Goal: Task Accomplishment & Management: Use online tool/utility

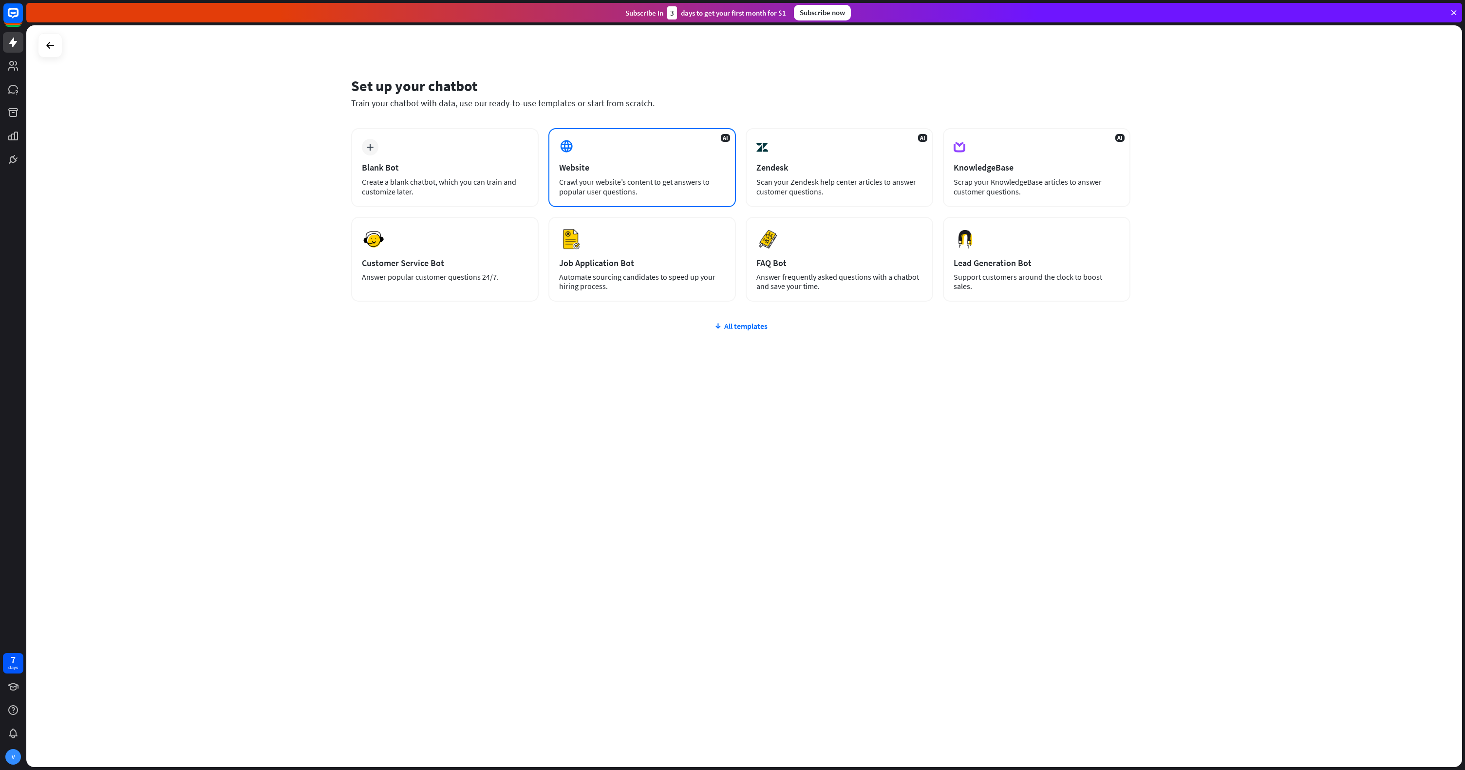
click at [584, 163] on div "Website" at bounding box center [642, 167] width 166 height 11
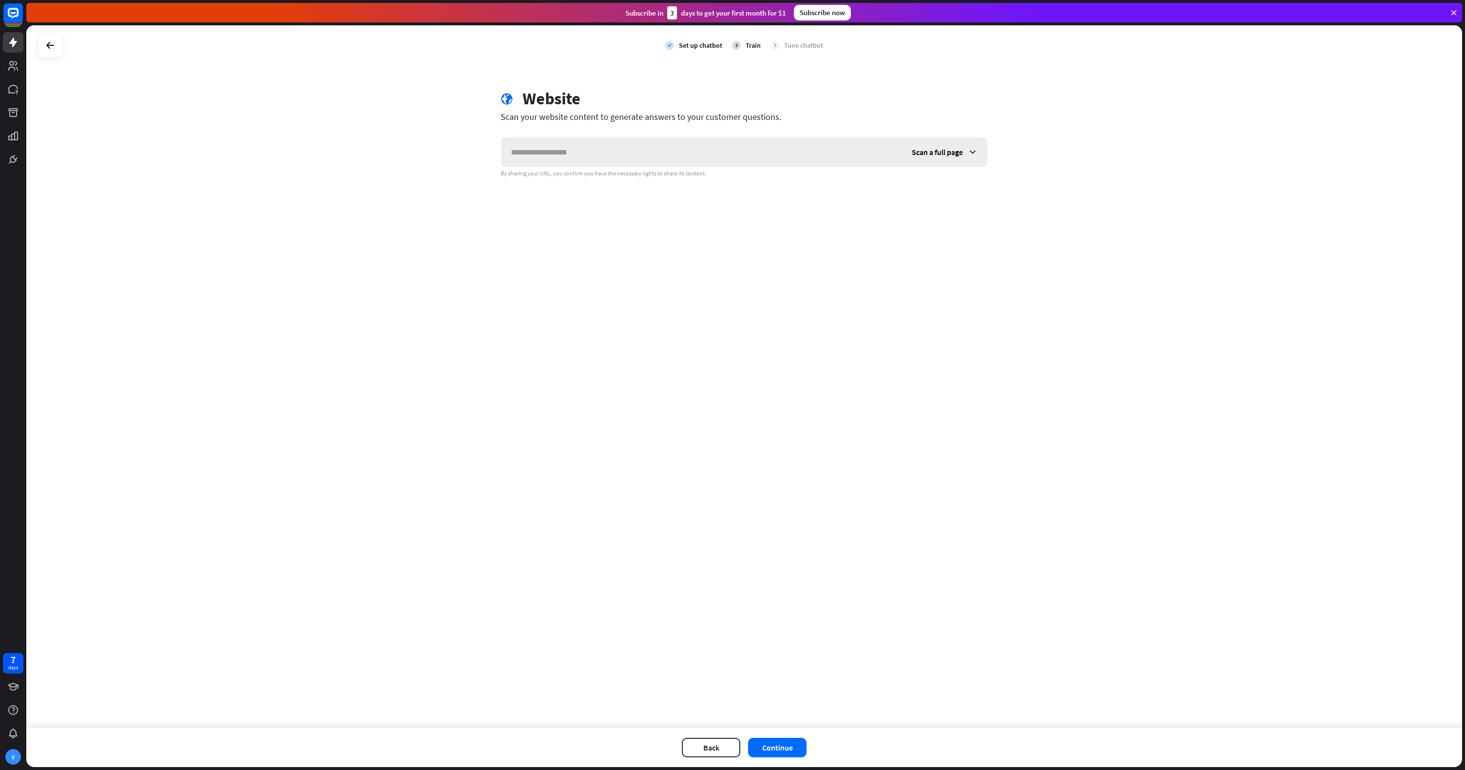
click at [578, 158] on input "text" at bounding box center [701, 151] width 401 height 29
type input "**********"
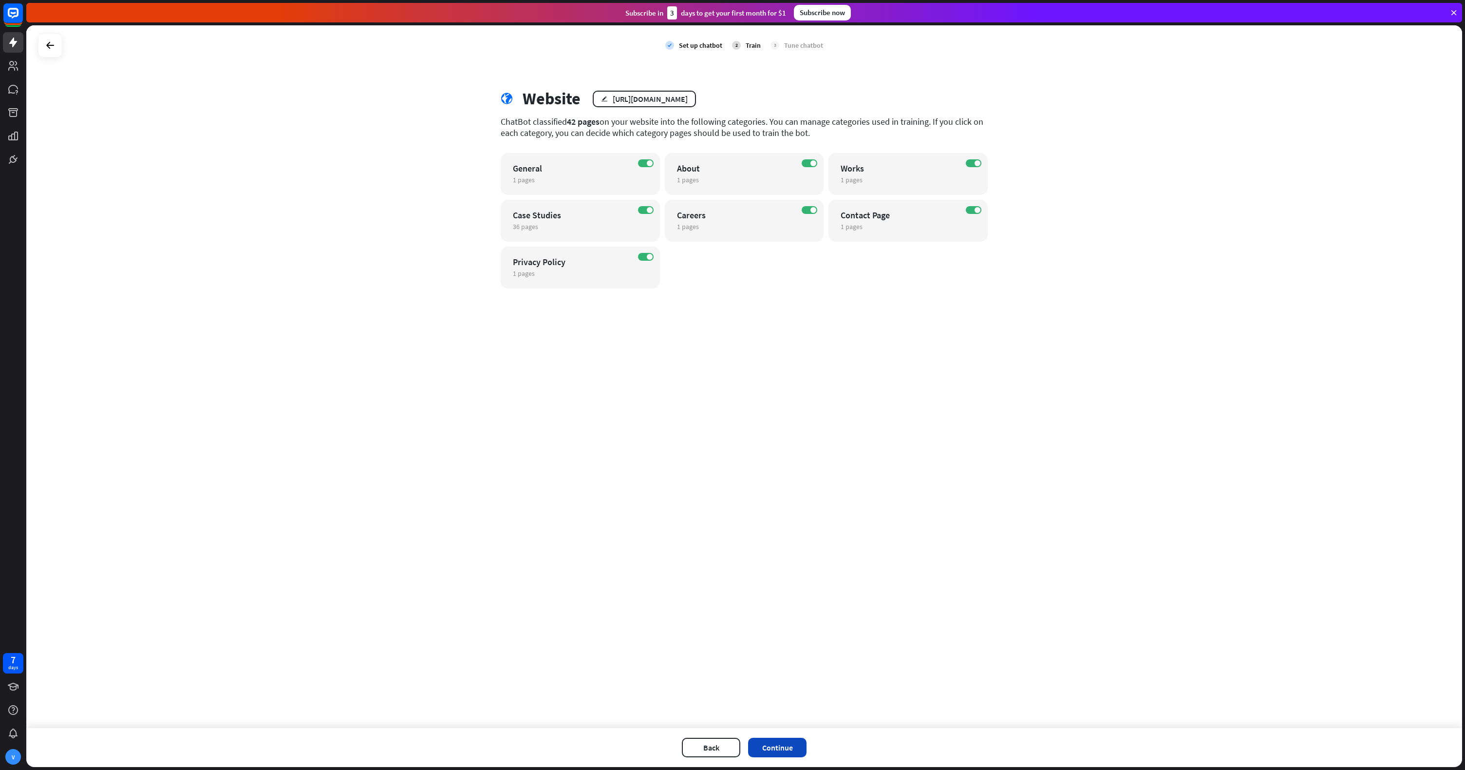
click at [781, 749] on button "Continue" at bounding box center [777, 747] width 58 height 19
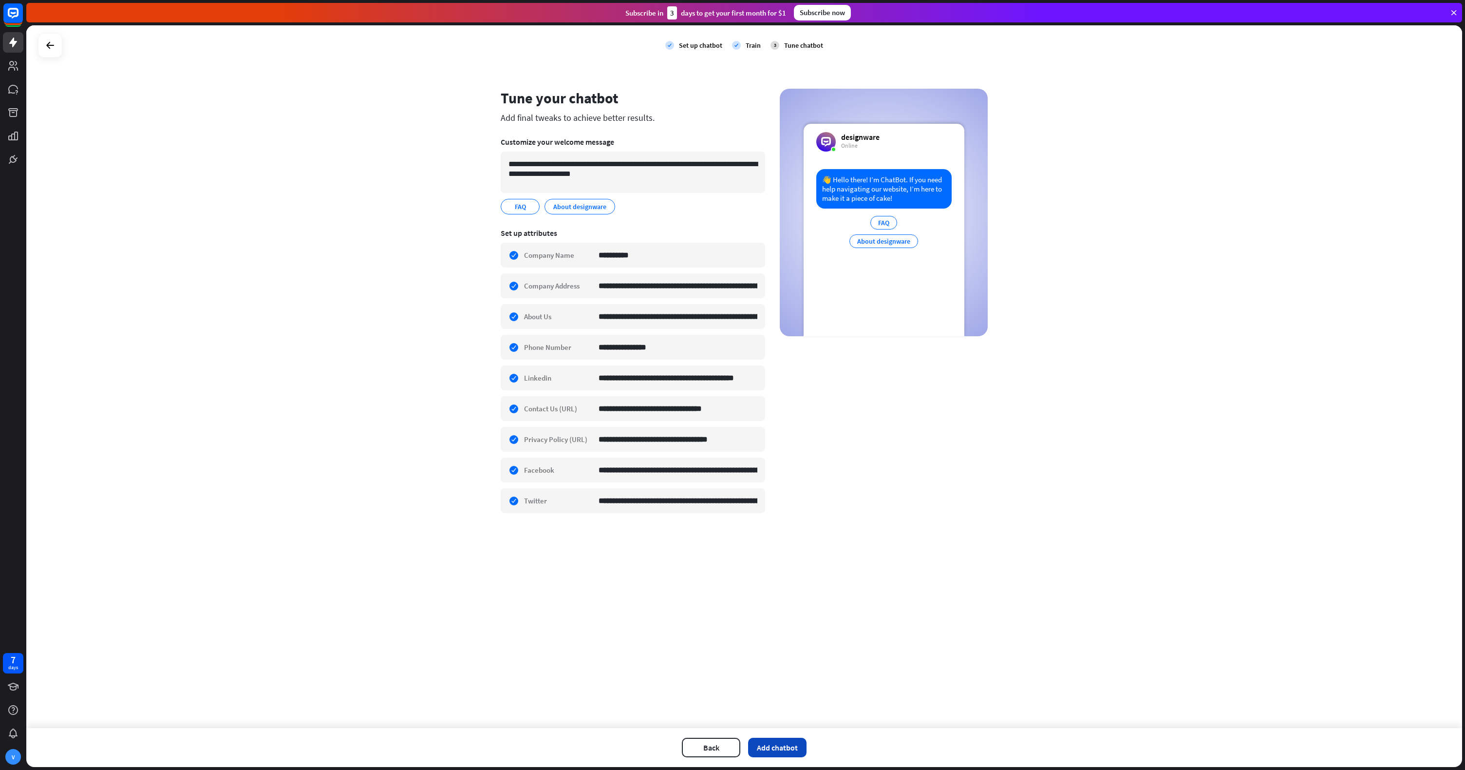
click at [786, 746] on button "Add chatbot" at bounding box center [777, 747] width 58 height 19
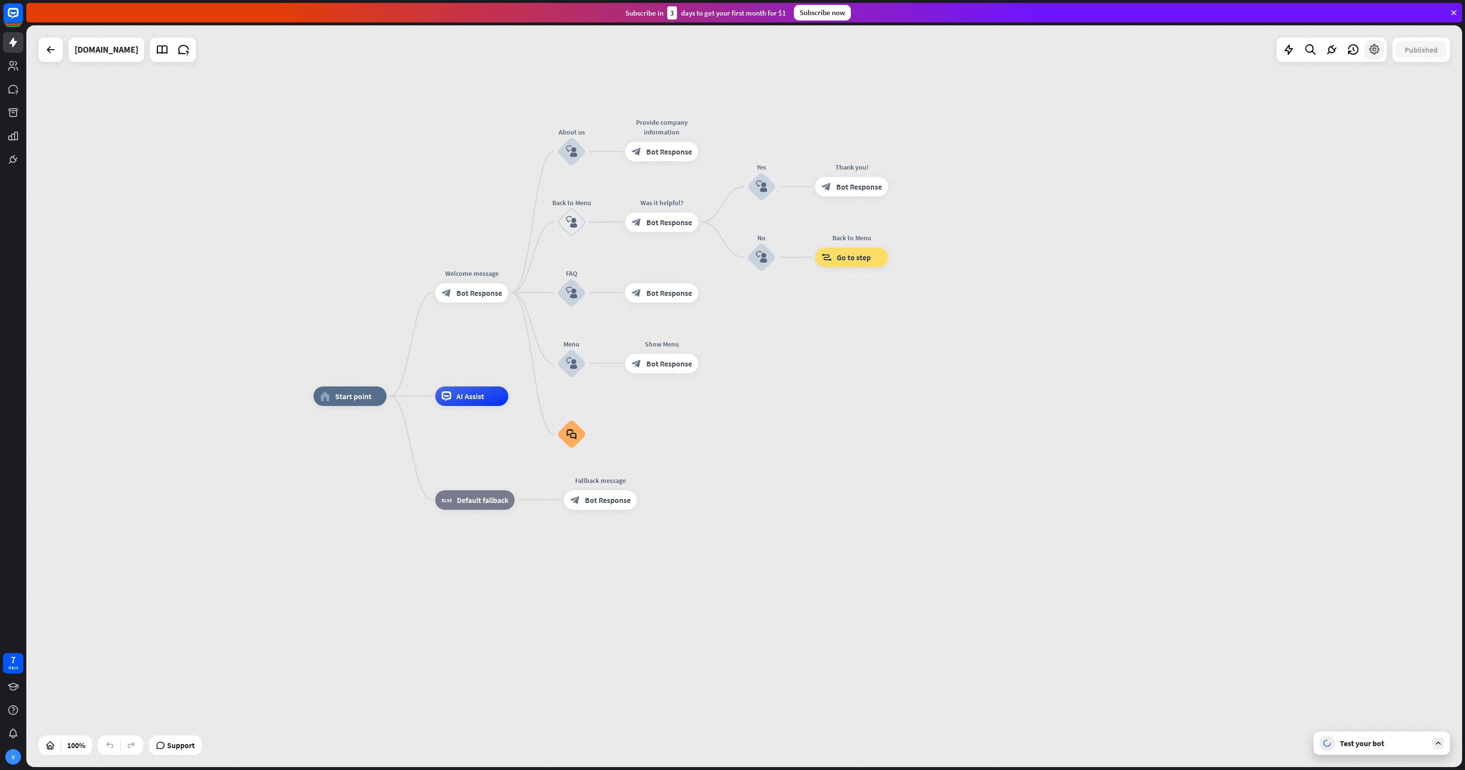
click at [1379, 51] on icon at bounding box center [1374, 49] width 13 height 13
click at [1362, 143] on div "Bot settings" at bounding box center [1375, 149] width 133 height 19
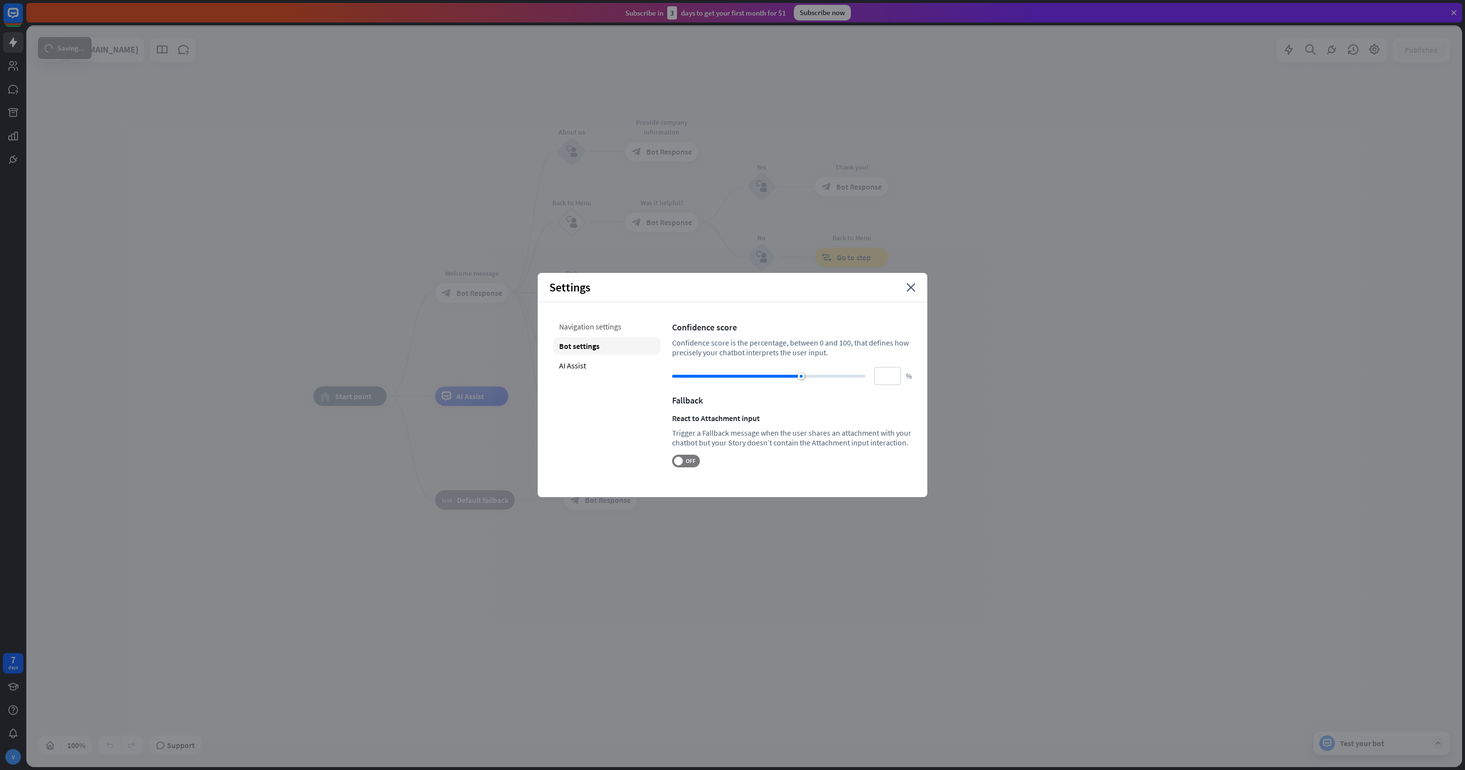
click at [614, 321] on div "Navigation settings" at bounding box center [606, 327] width 107 height 18
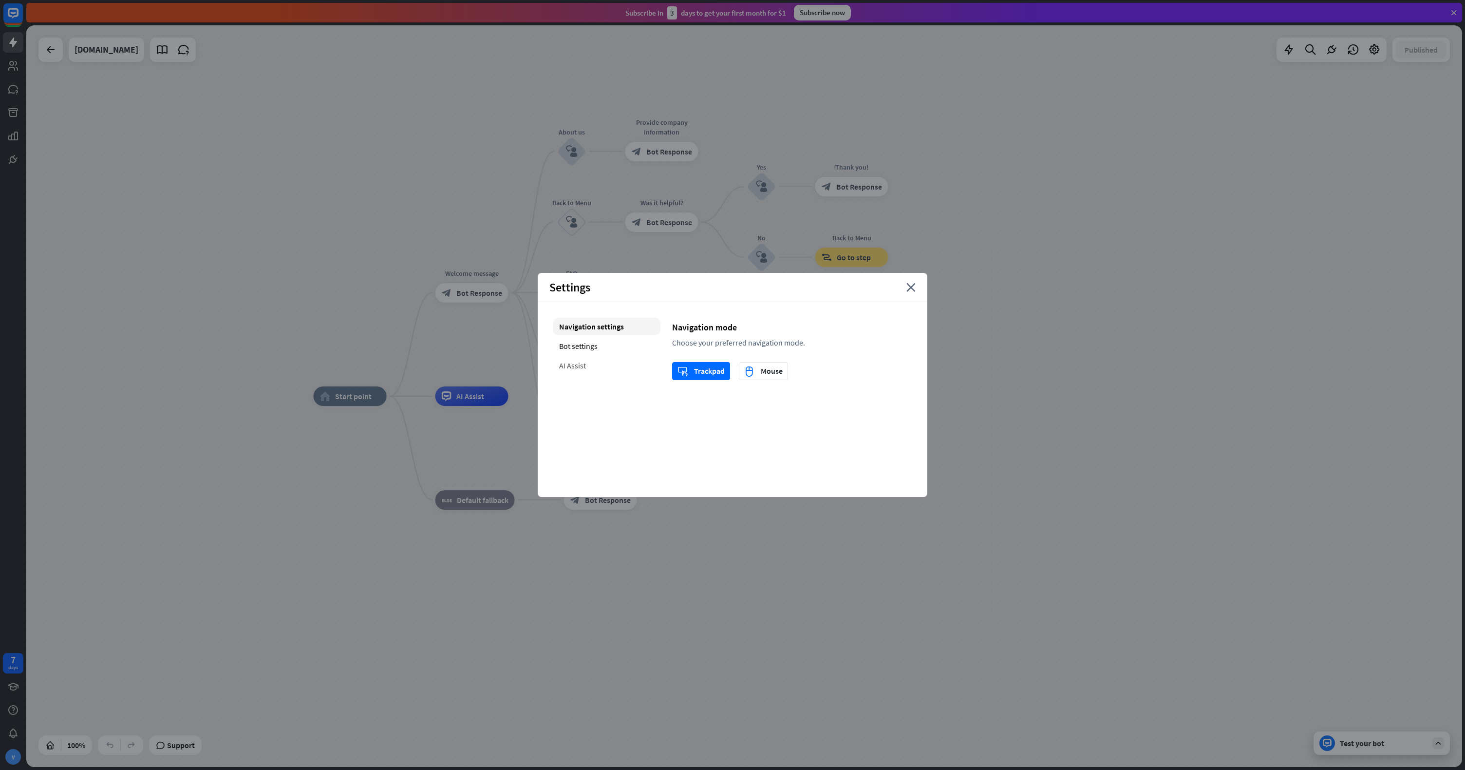
click at [572, 363] on div "AI Assist" at bounding box center [606, 366] width 107 height 18
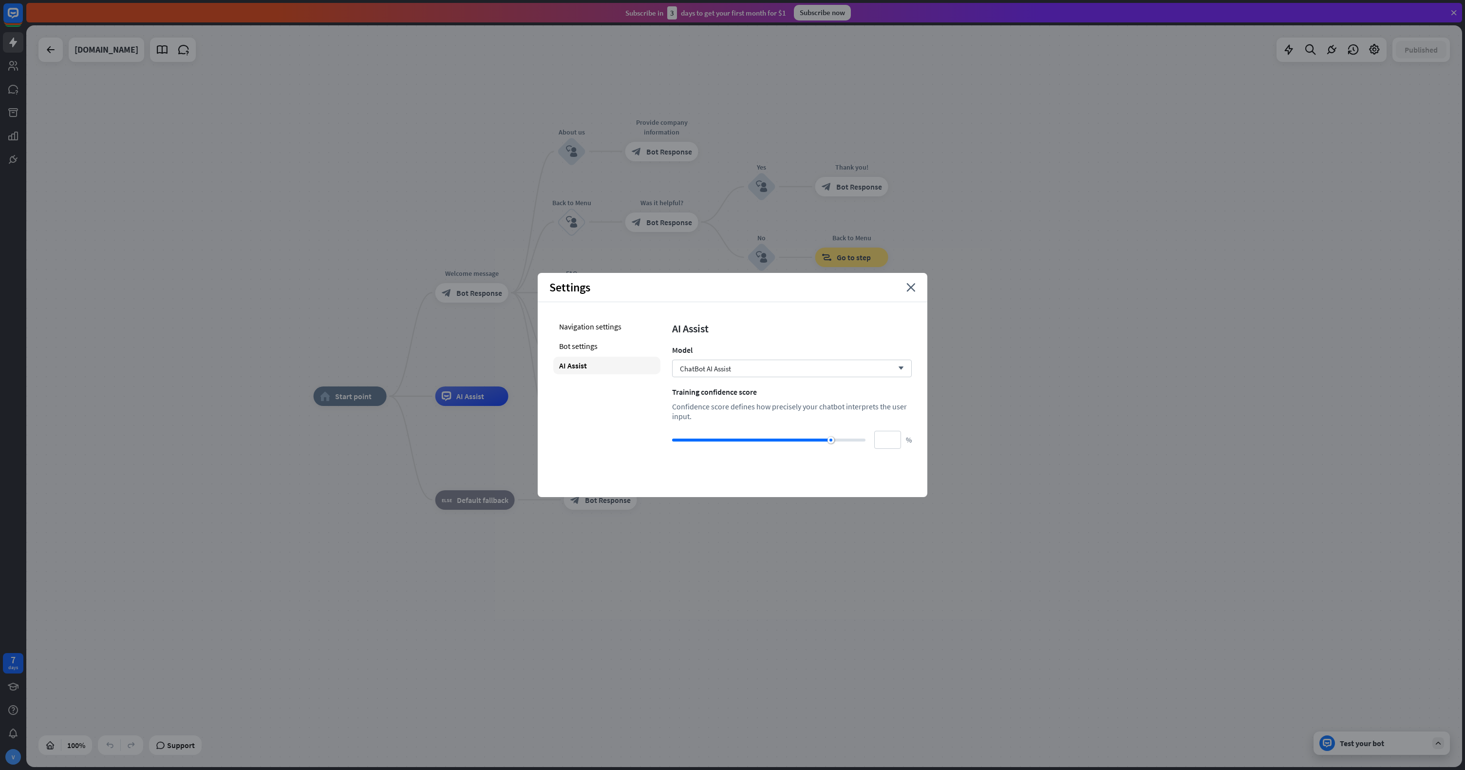
drag, startPoint x: 912, startPoint y: 289, endPoint x: 898, endPoint y: 287, distance: 14.3
click at [912, 289] on icon "close" at bounding box center [911, 287] width 9 height 9
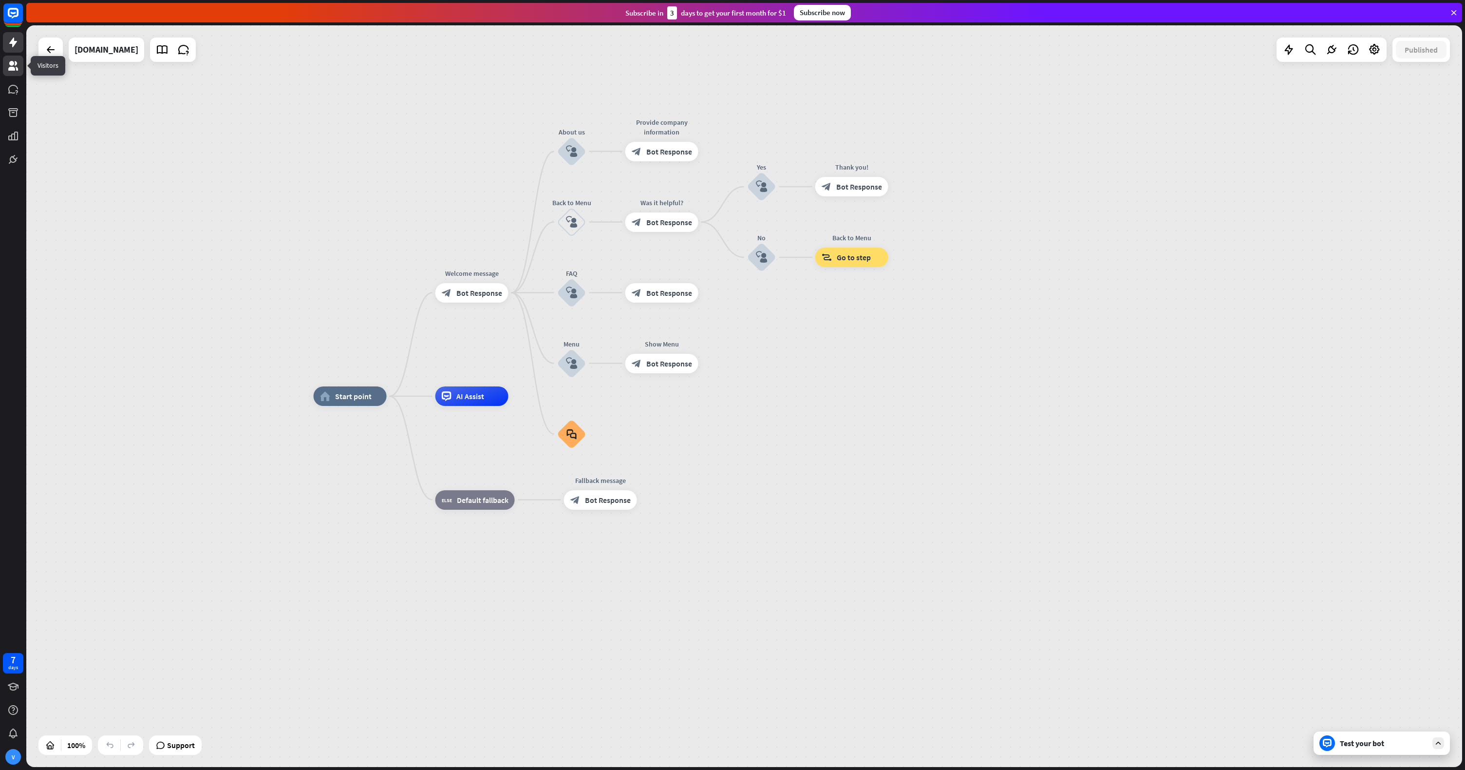
click at [18, 71] on icon at bounding box center [13, 66] width 12 height 12
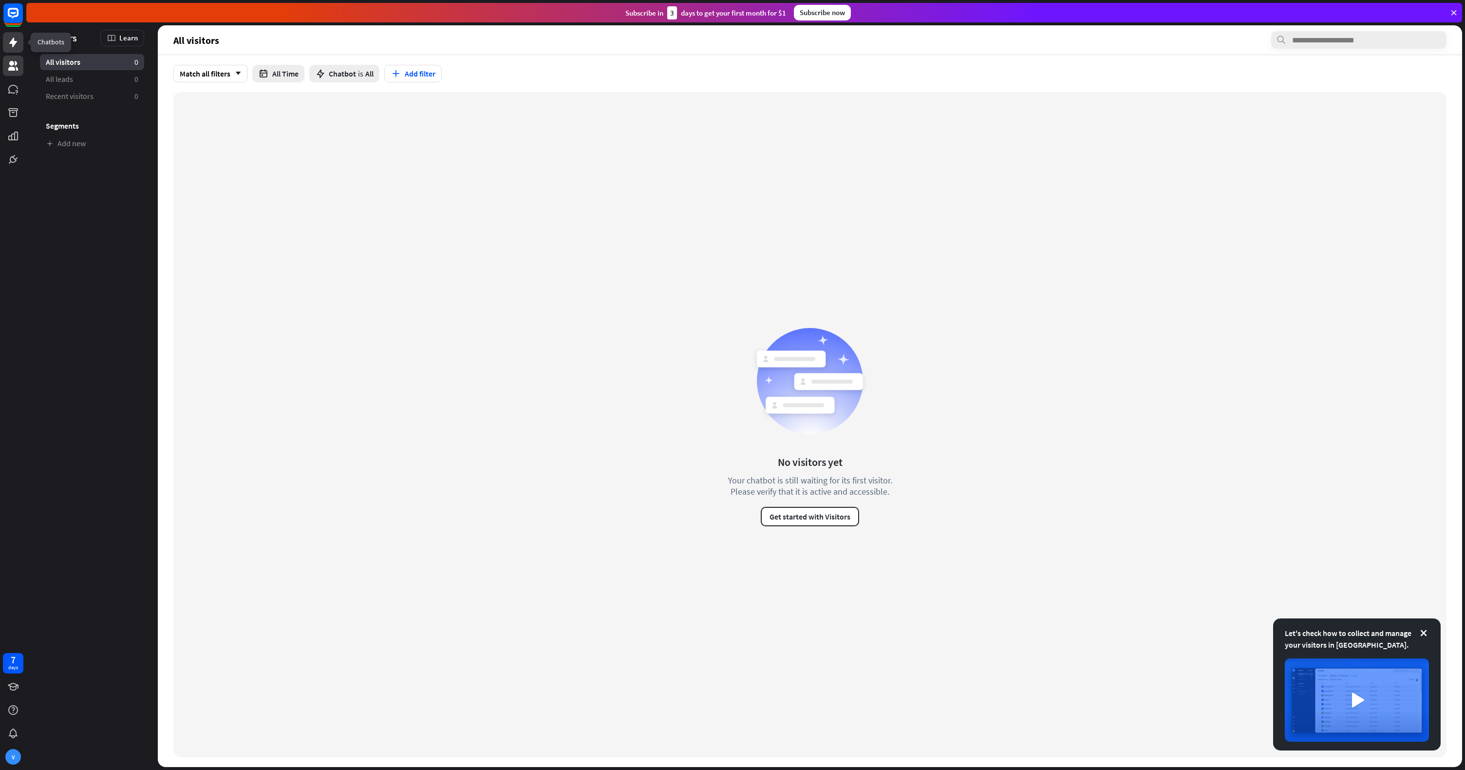
click at [10, 42] on icon at bounding box center [13, 43] width 8 height 10
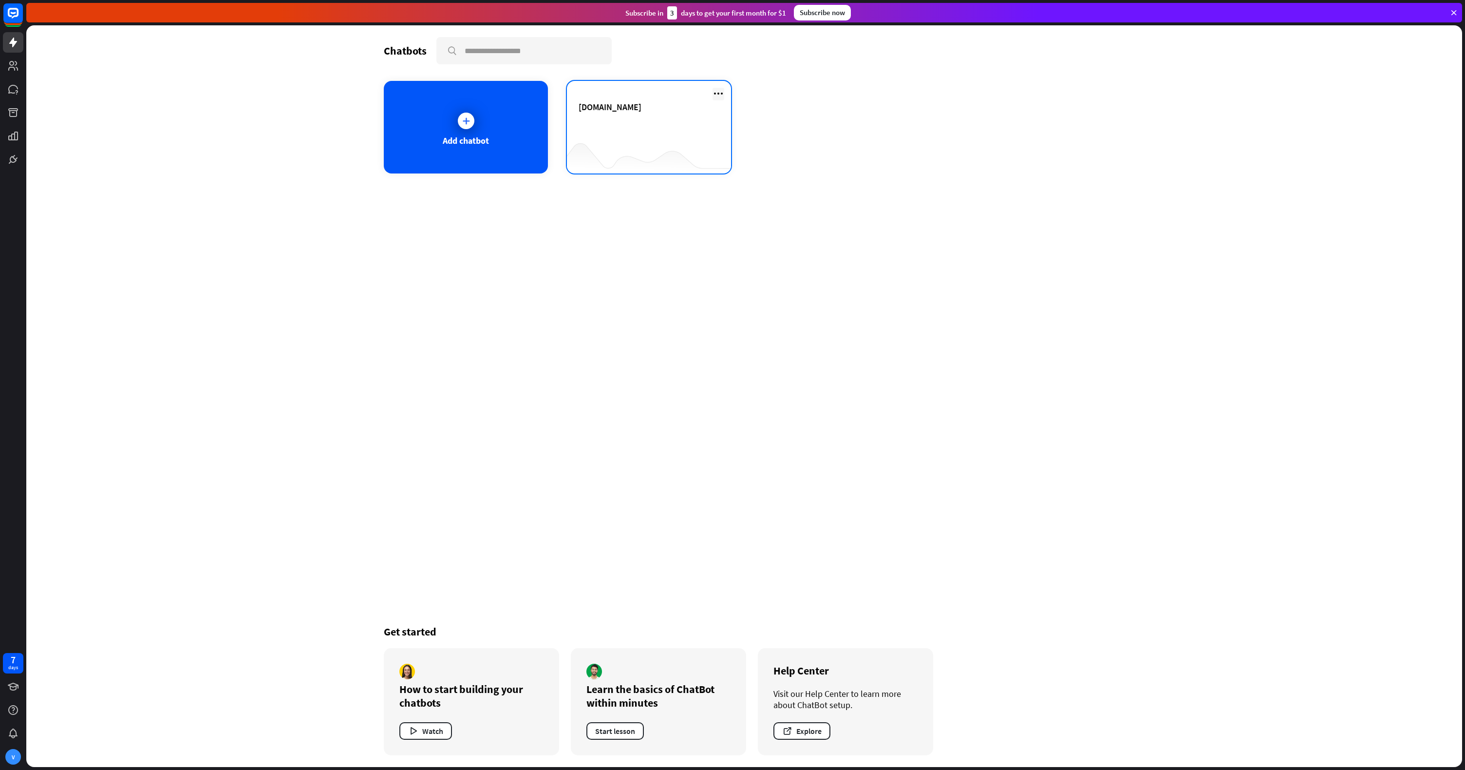
click at [722, 98] on icon at bounding box center [719, 94] width 12 height 12
click at [842, 136] on div "Add chatbot [DOMAIN_NAME]" at bounding box center [744, 127] width 721 height 93
click at [651, 117] on div "[DOMAIN_NAME]" at bounding box center [649, 118] width 141 height 34
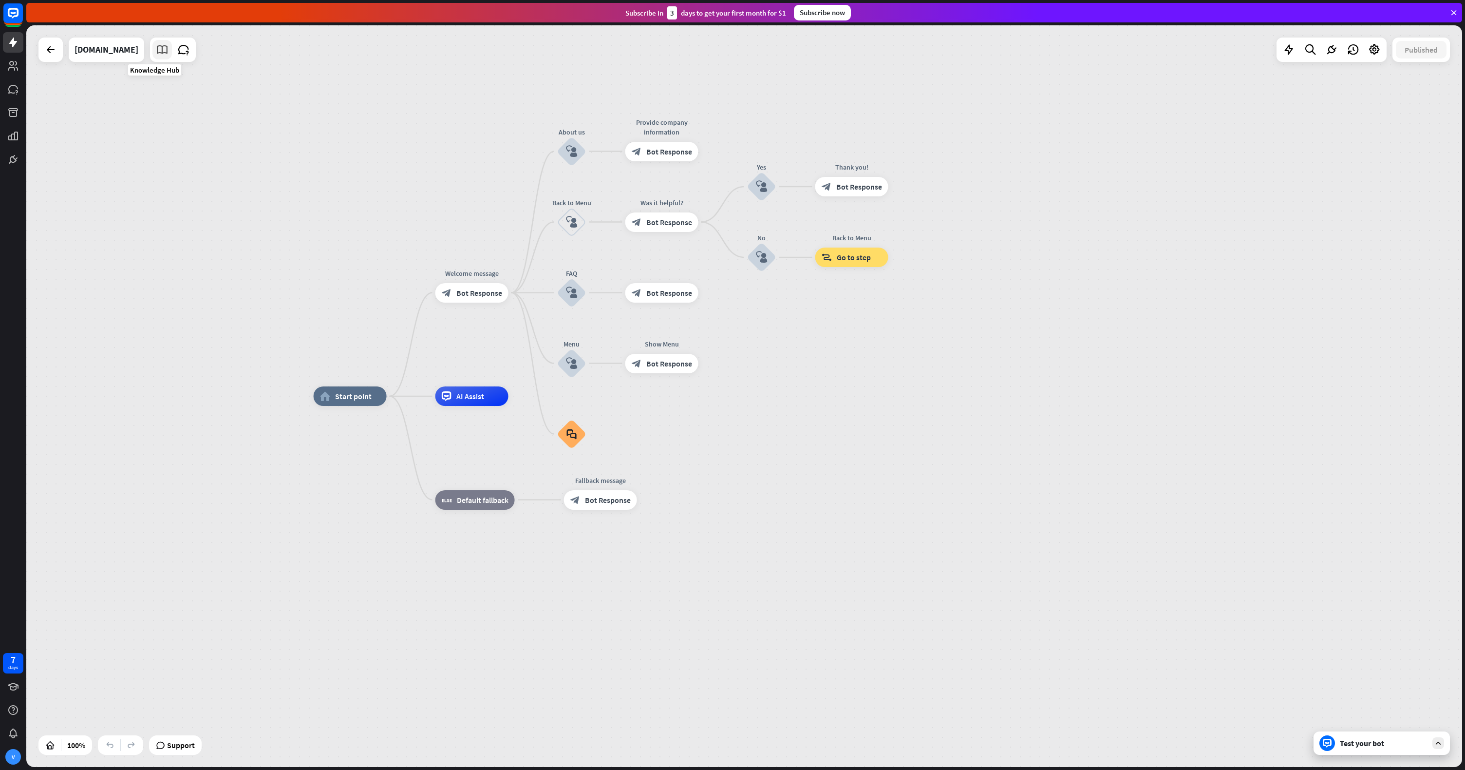
click at [156, 48] on icon at bounding box center [162, 49] width 13 height 13
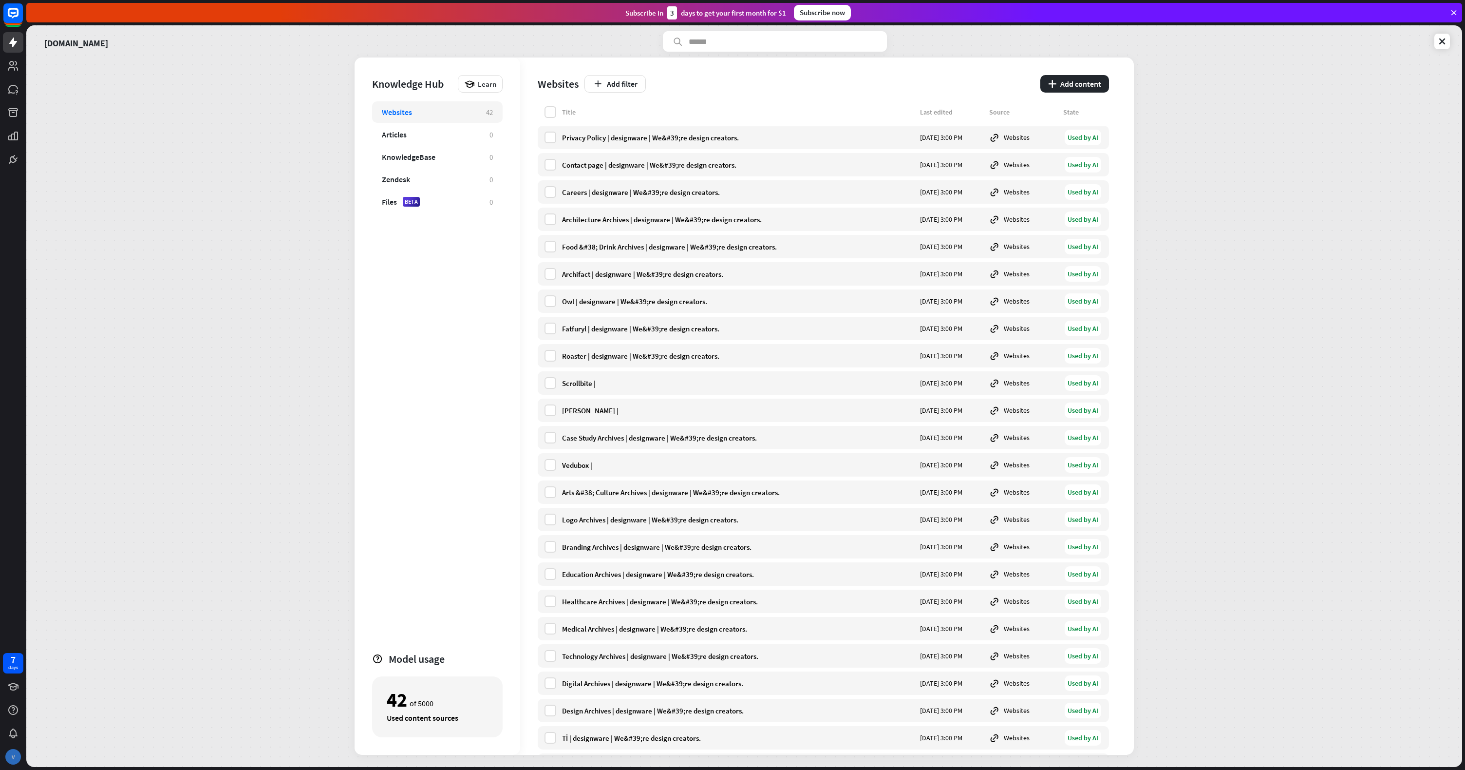
click at [15, 760] on div "V" at bounding box center [13, 757] width 16 height 16
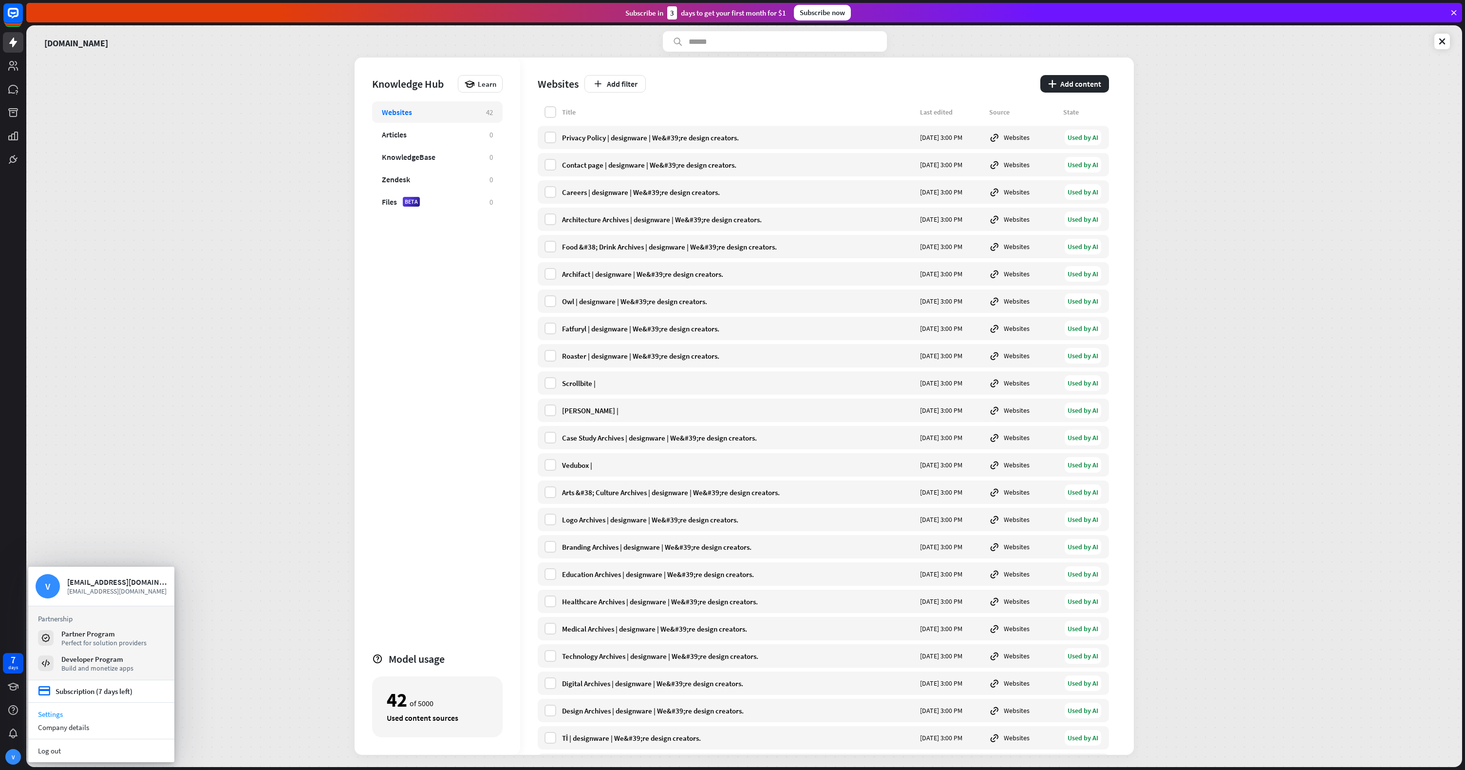
click at [60, 713] on link "Settings" at bounding box center [101, 713] width 146 height 13
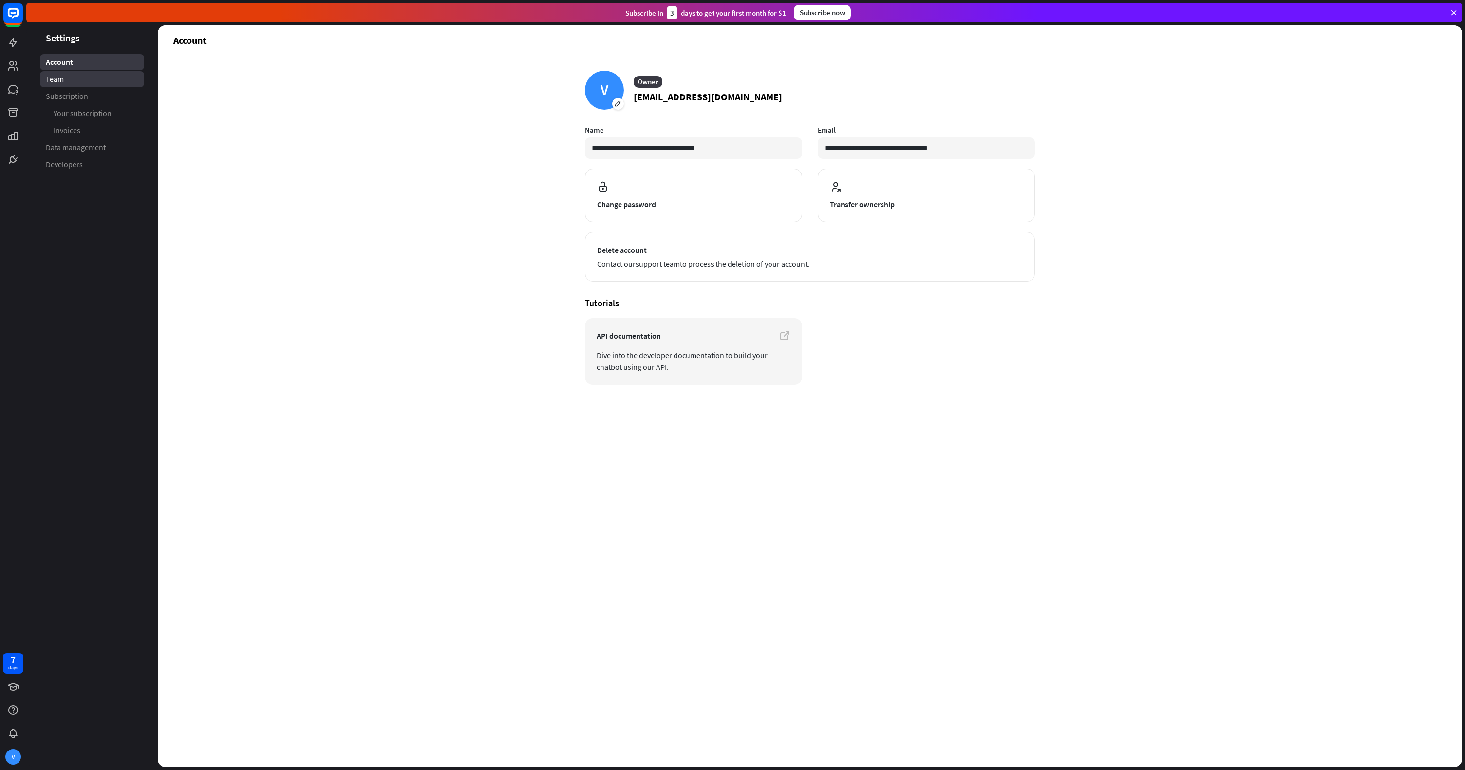
click at [60, 76] on span "Team" at bounding box center [55, 79] width 18 height 10
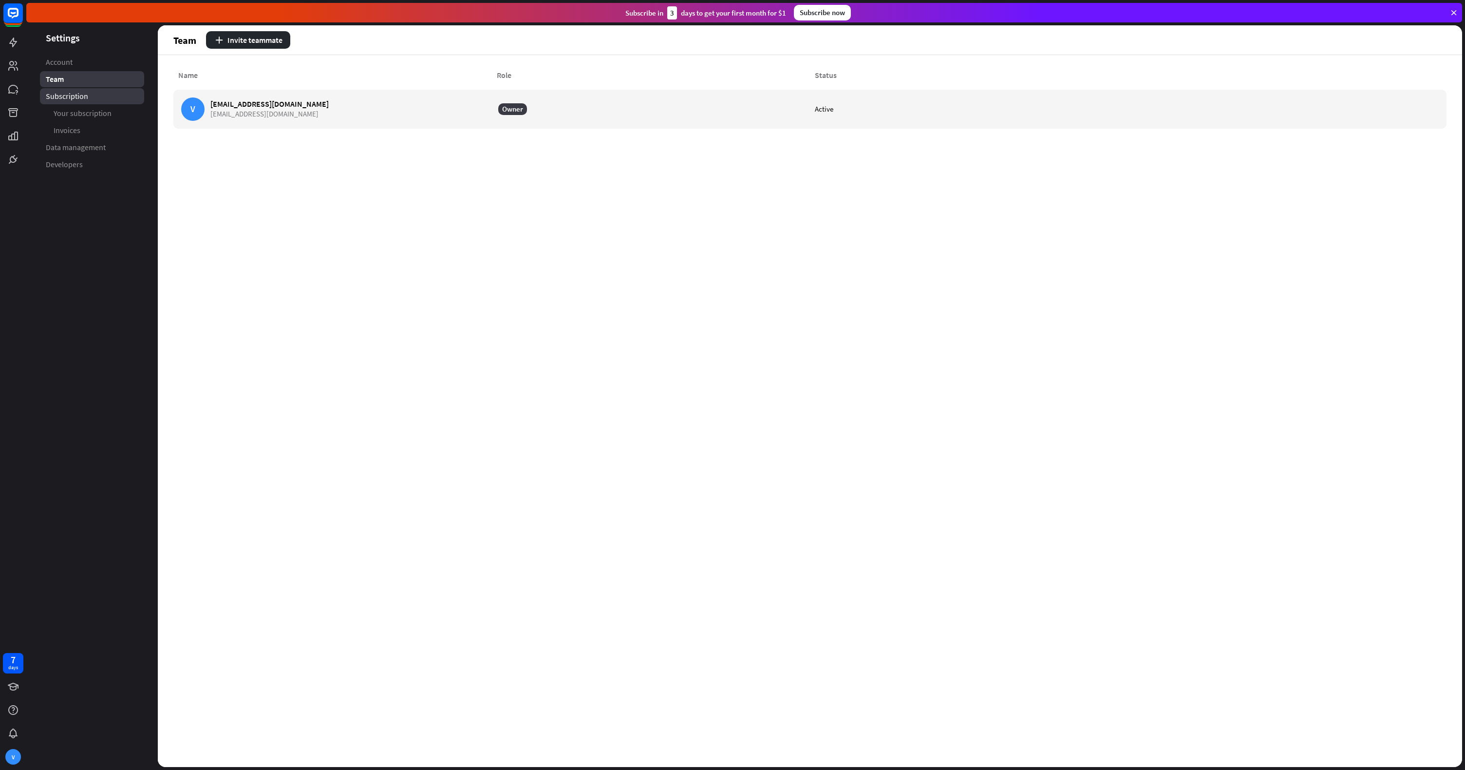
click at [61, 91] on span "Subscription" at bounding box center [67, 96] width 42 height 10
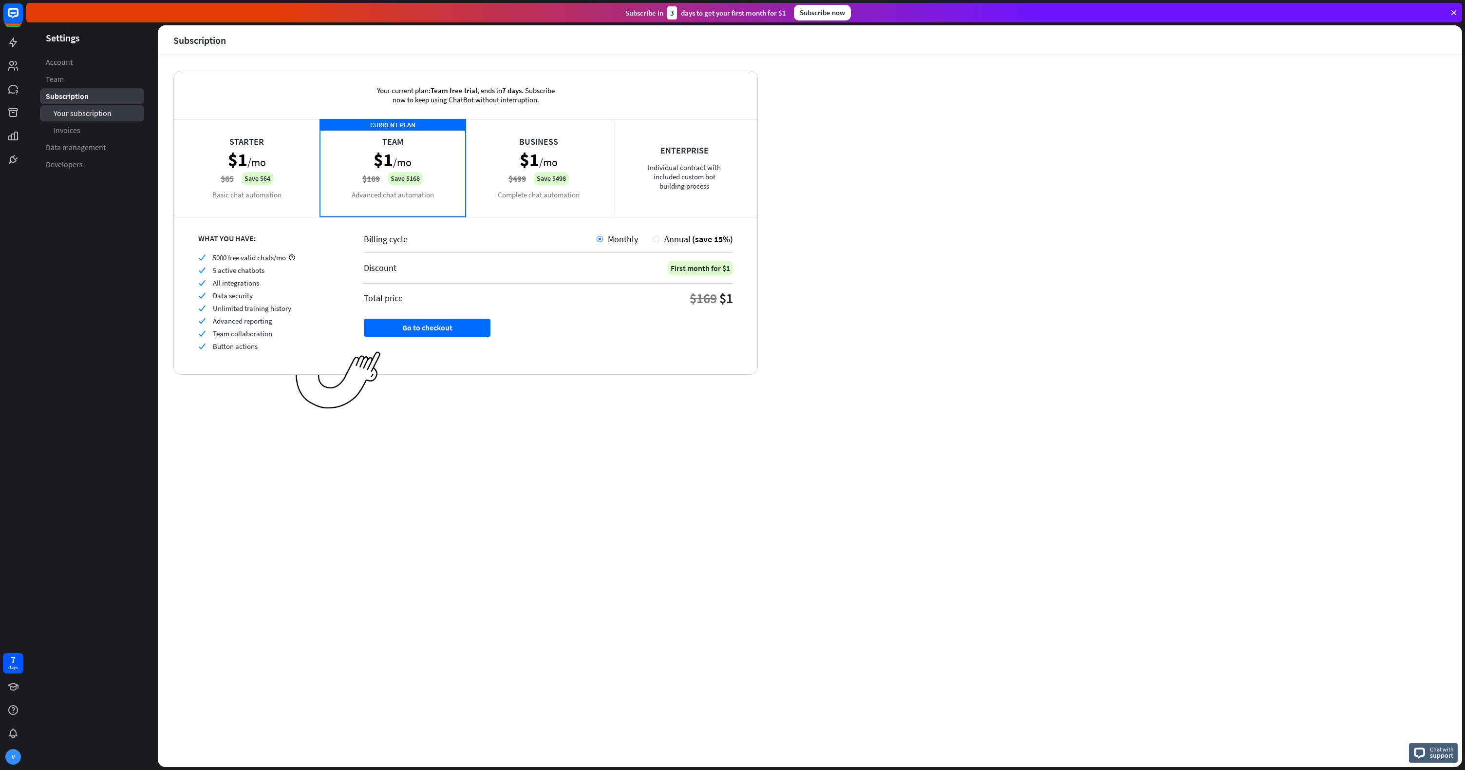
click at [68, 110] on span "Your subscription" at bounding box center [83, 113] width 58 height 10
click at [66, 149] on span "Data management" at bounding box center [76, 147] width 60 height 10
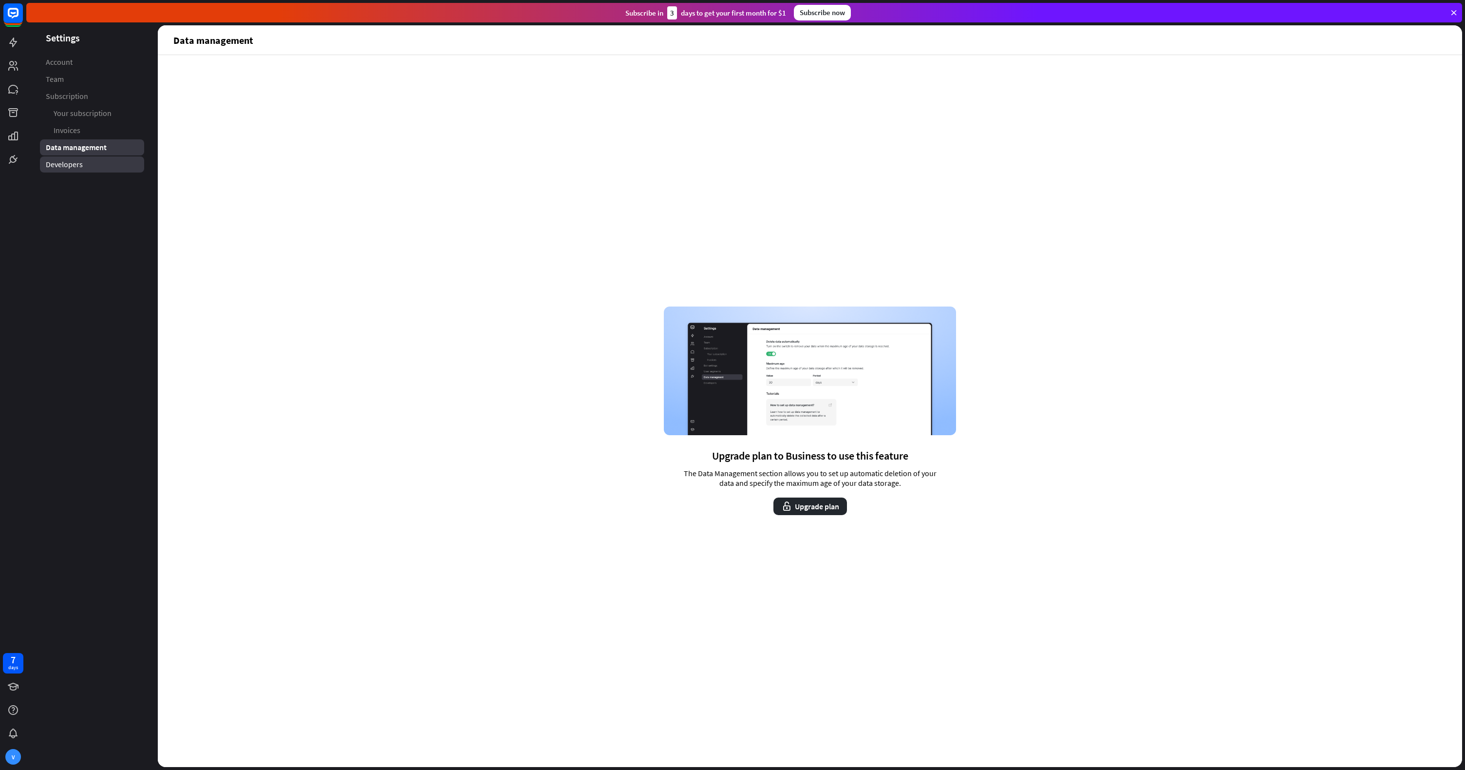
click at [61, 161] on span "Developers" at bounding box center [64, 164] width 37 height 10
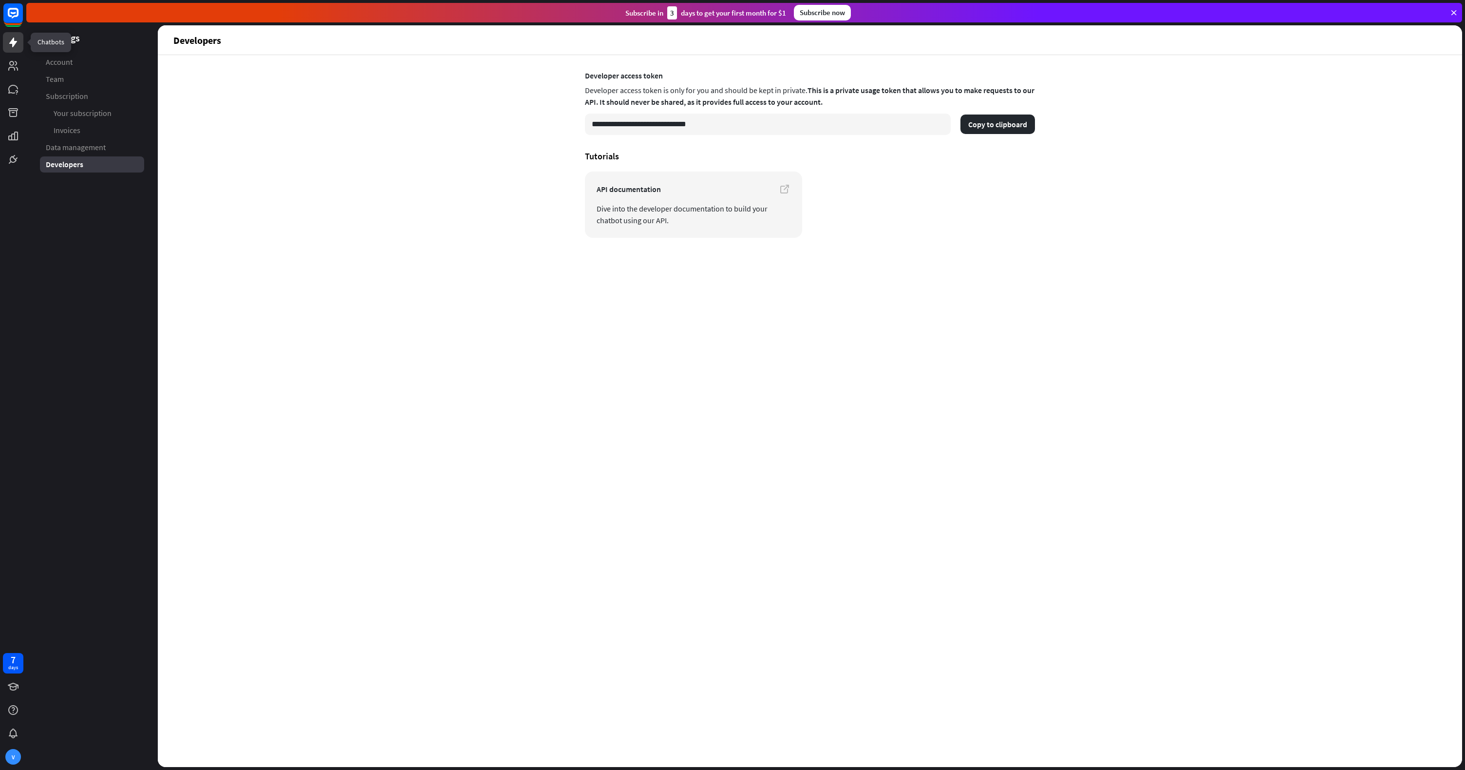
click at [14, 41] on icon at bounding box center [13, 43] width 8 height 10
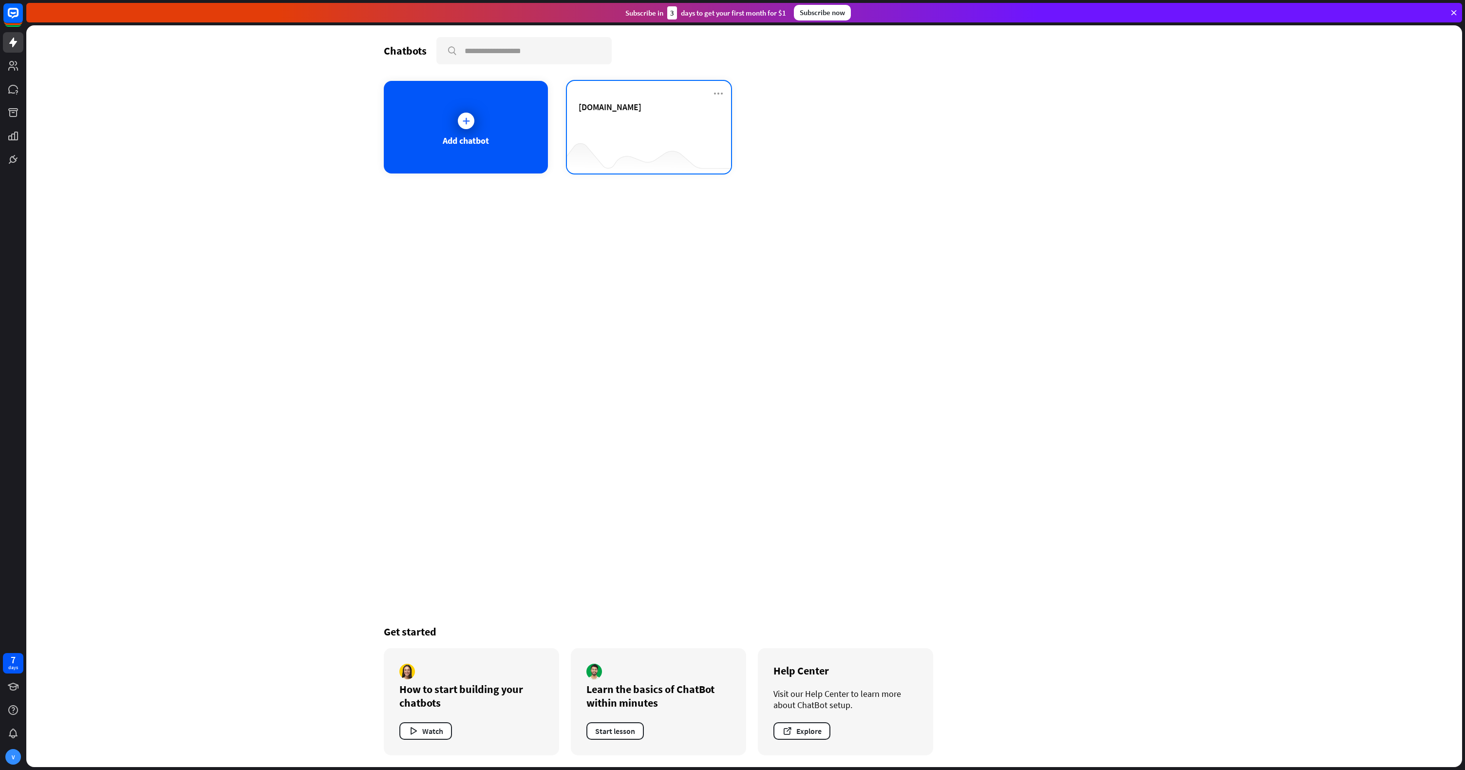
click at [692, 124] on div "[DOMAIN_NAME]" at bounding box center [649, 118] width 141 height 34
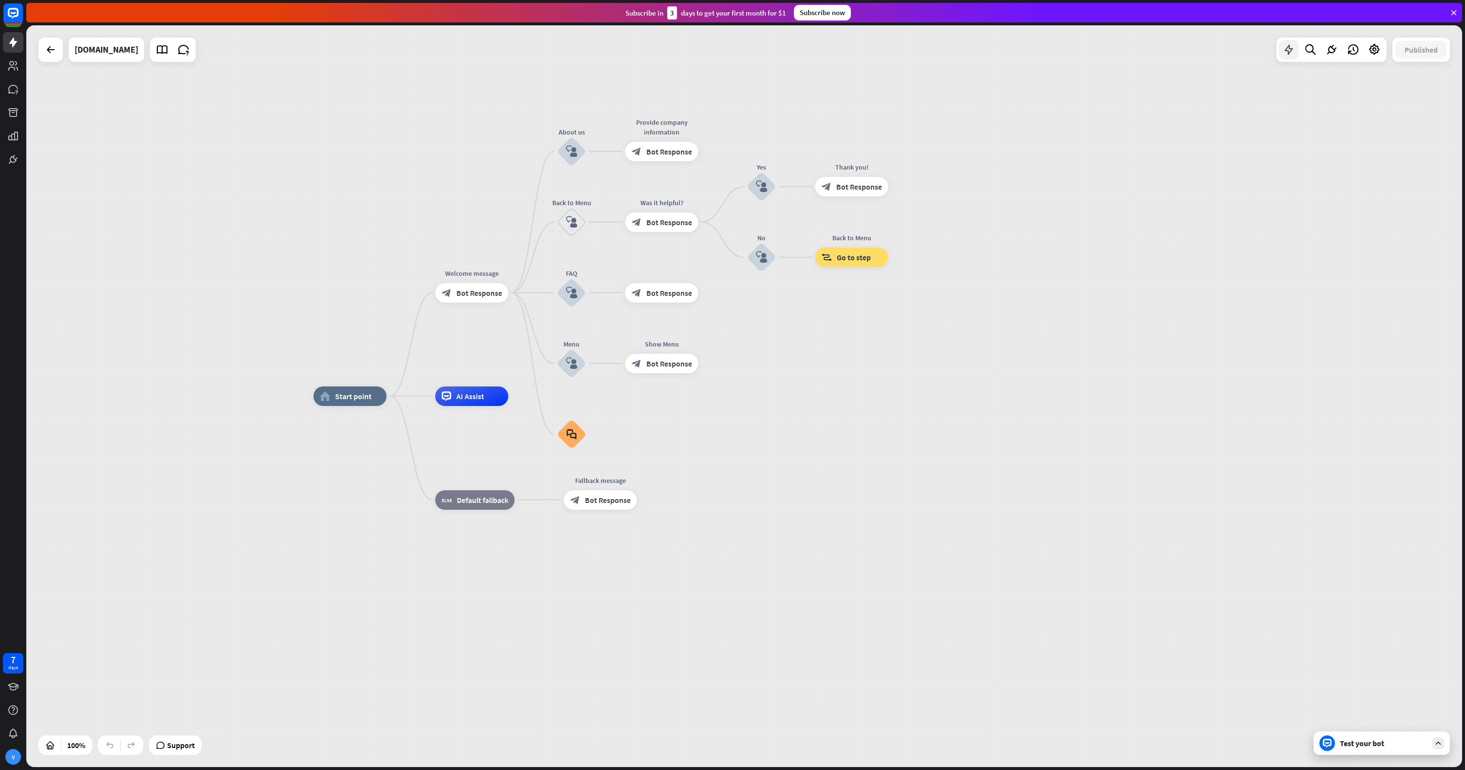
click at [1289, 45] on icon at bounding box center [1289, 49] width 13 height 13
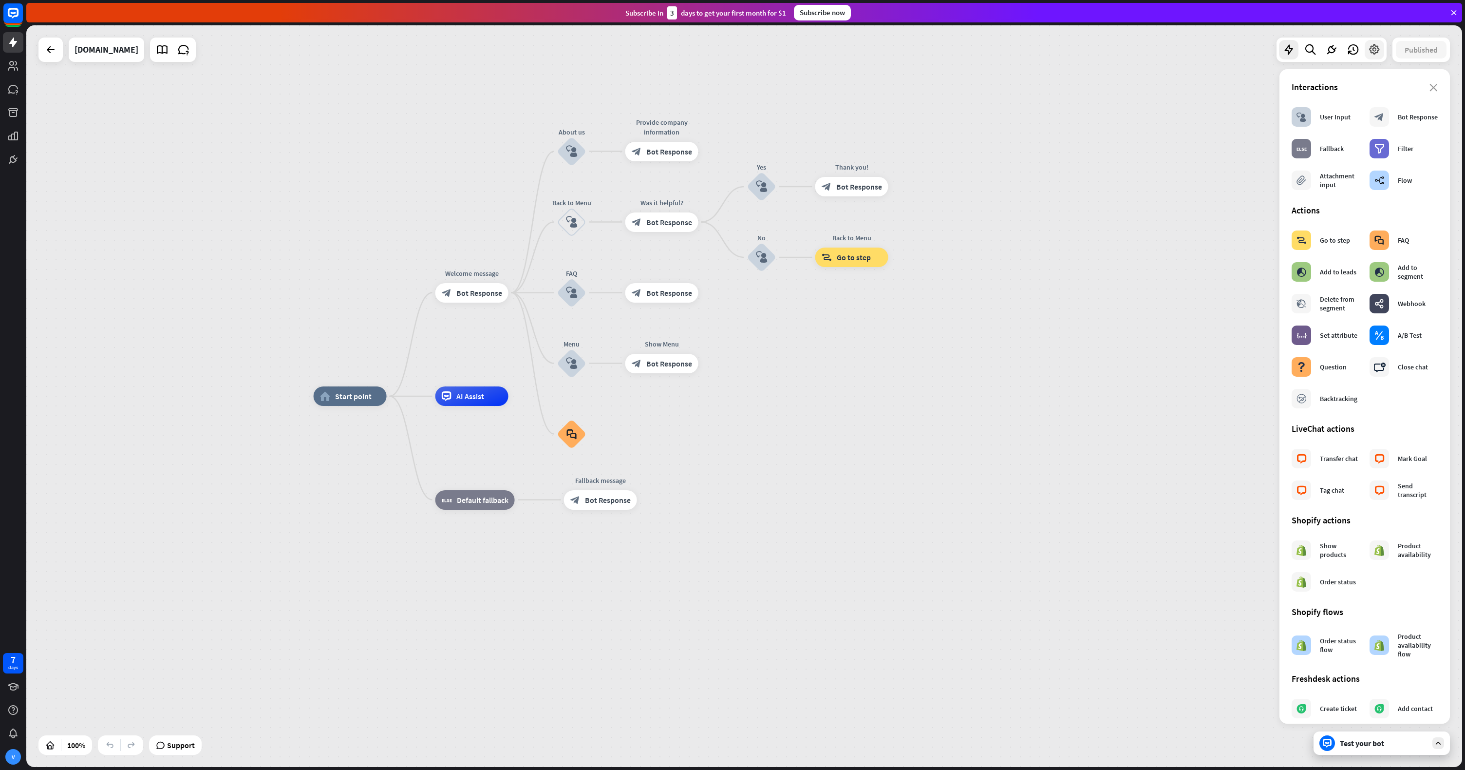
click at [1383, 49] on div at bounding box center [1374, 49] width 19 height 19
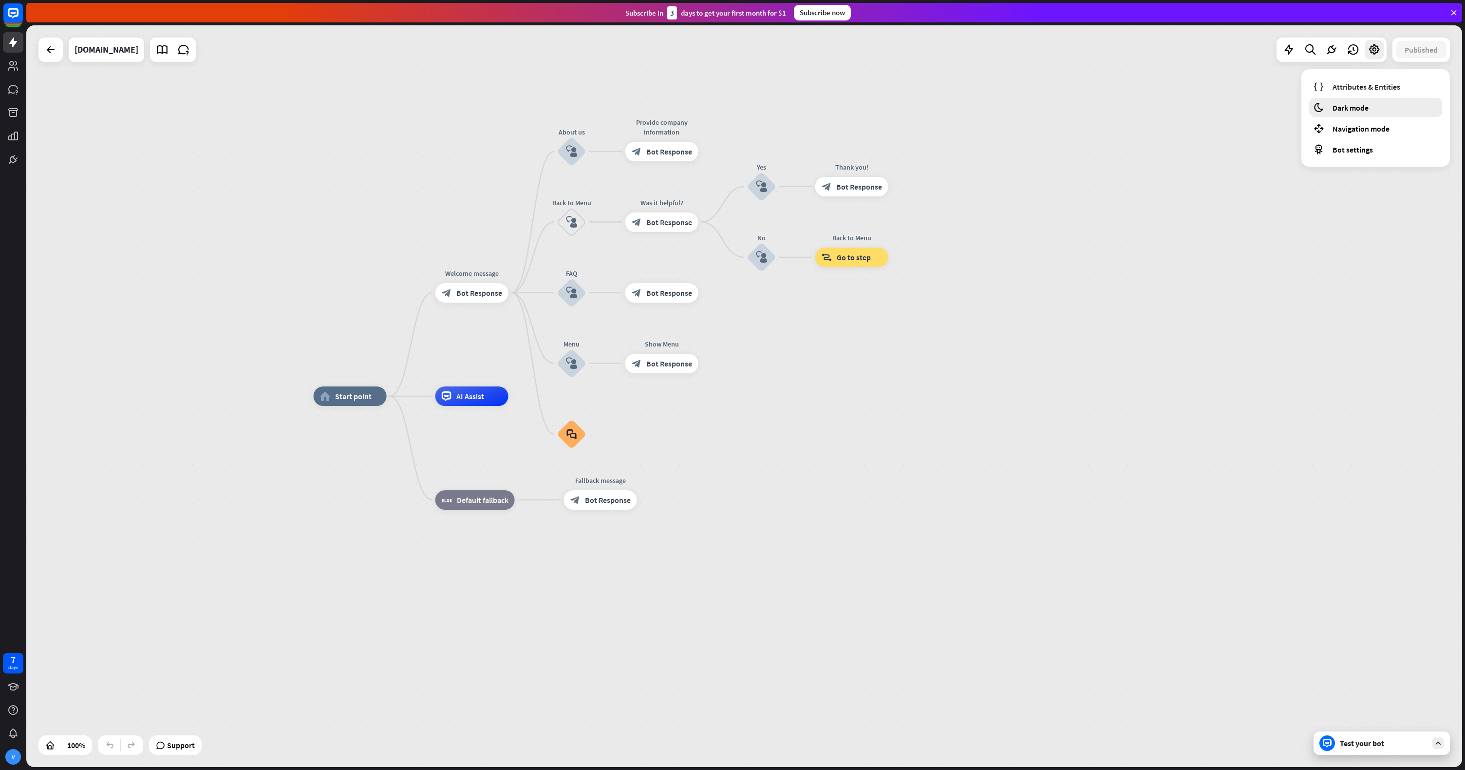
click at [1370, 113] on div "moon Dark mode" at bounding box center [1375, 107] width 133 height 19
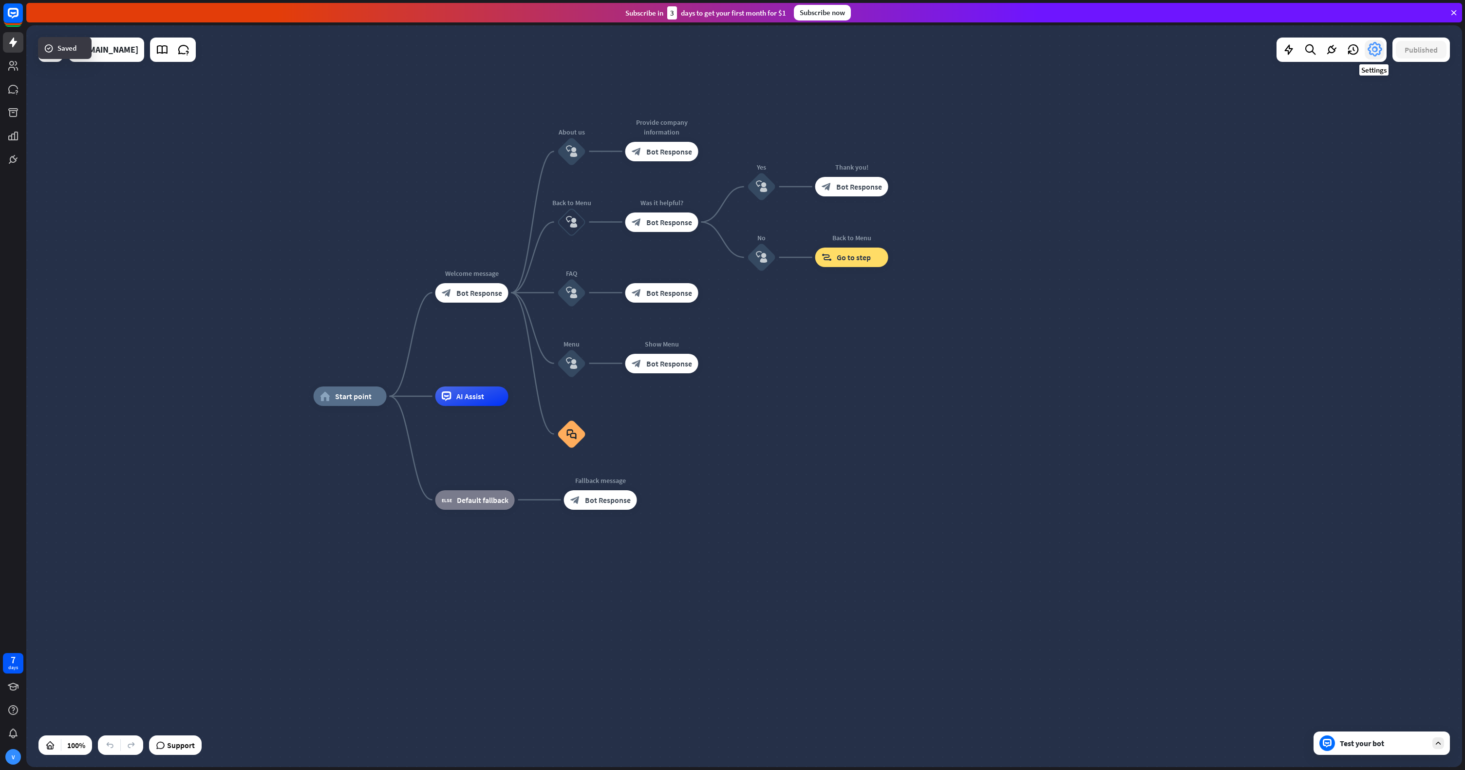
click at [1376, 51] on icon at bounding box center [1375, 50] width 18 height 18
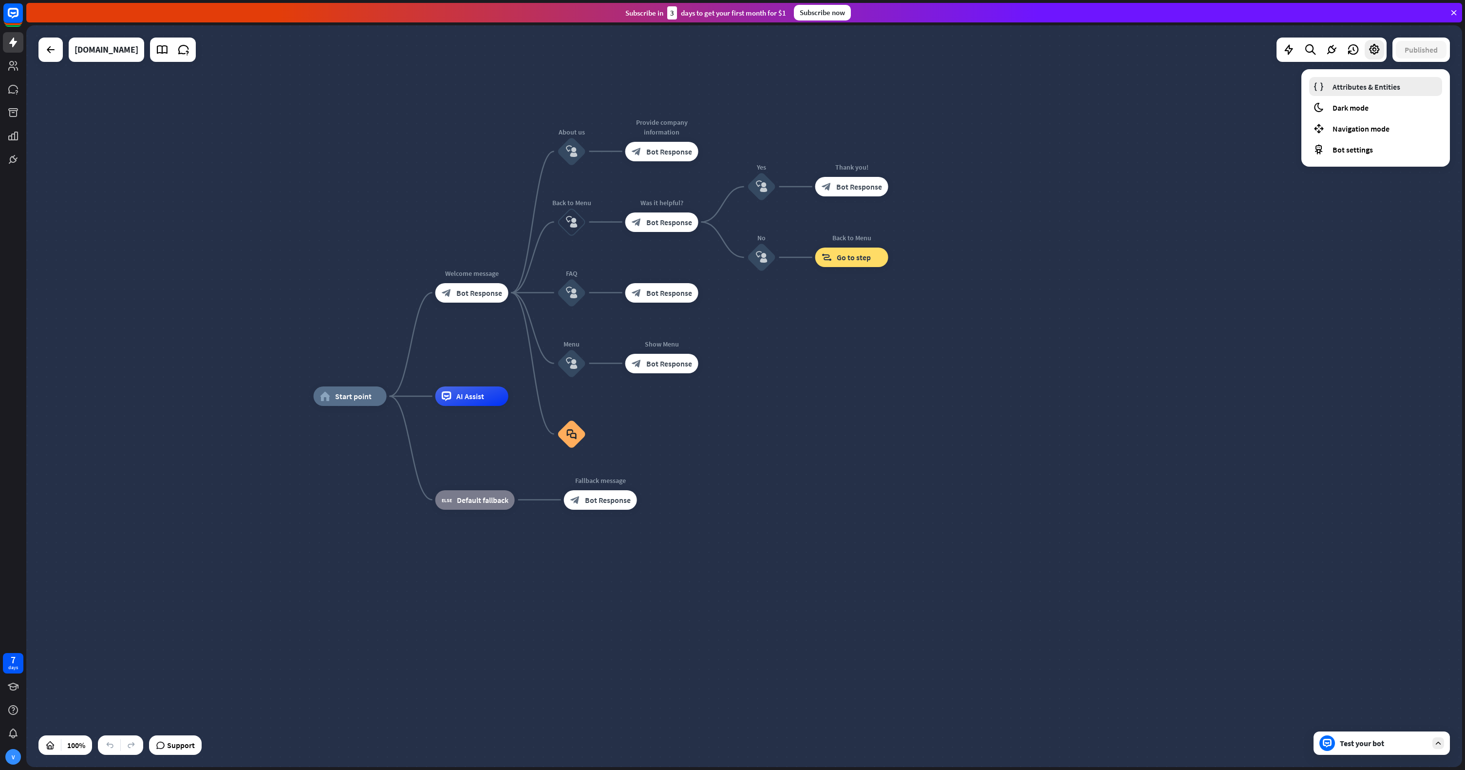
click at [1365, 88] on span "Attributes & Entities" at bounding box center [1367, 87] width 68 height 10
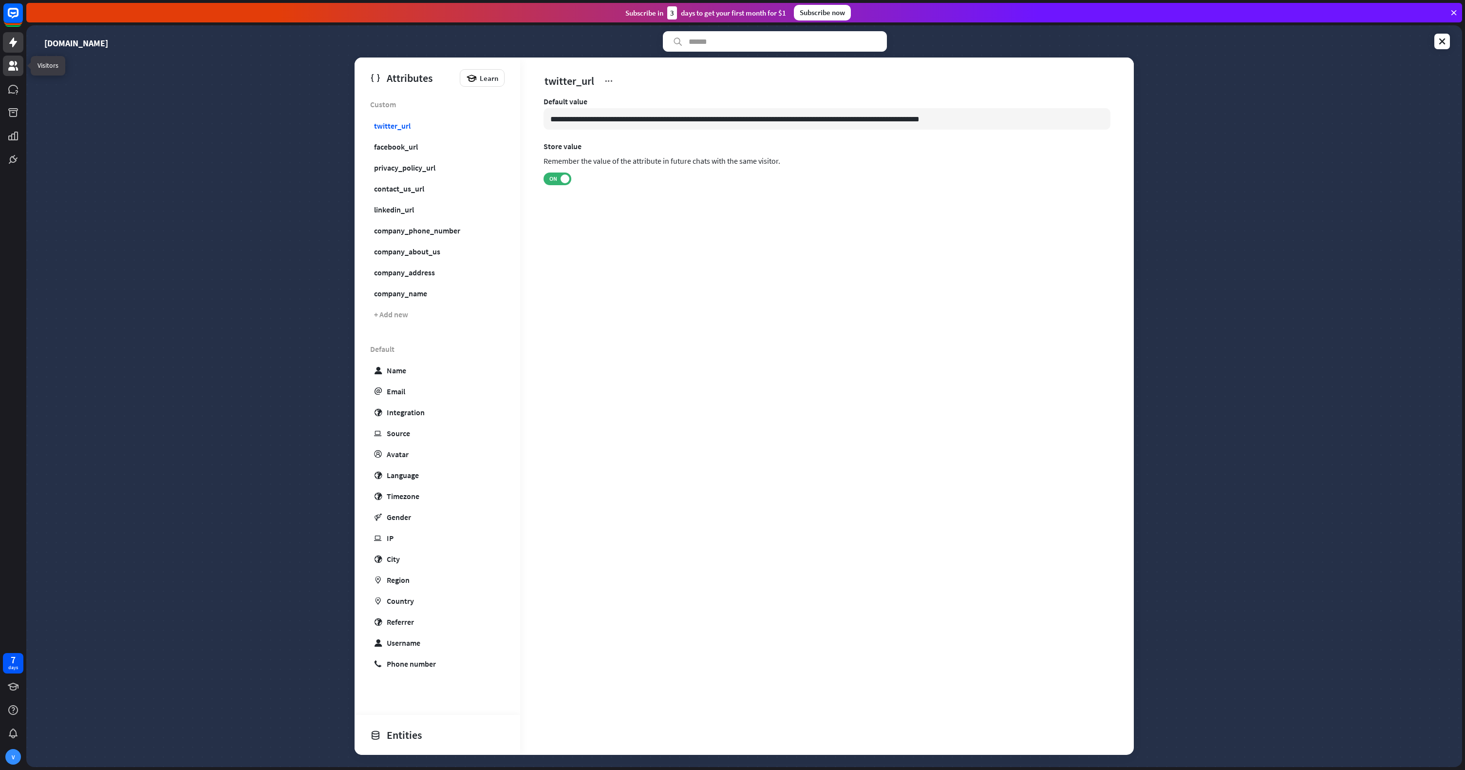
click at [12, 67] on icon at bounding box center [13, 66] width 10 height 10
